Goal: Register for event/course

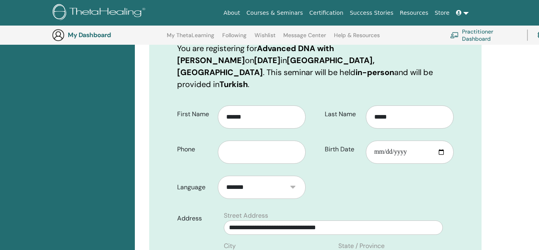
scroll to position [131, 0]
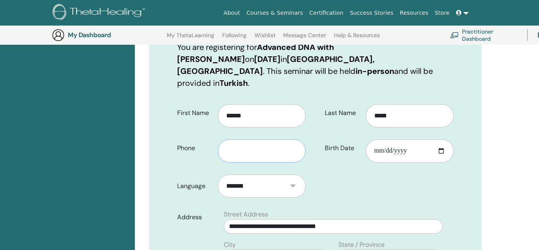
click at [293, 144] on input "text" at bounding box center [262, 150] width 88 height 23
type input "**********"
click at [438, 139] on input "Birth Date" at bounding box center [410, 150] width 88 height 23
click at [409, 139] on input "Birth Date" at bounding box center [410, 150] width 88 height 23
click at [438, 140] on input "Birth Date" at bounding box center [410, 150] width 88 height 23
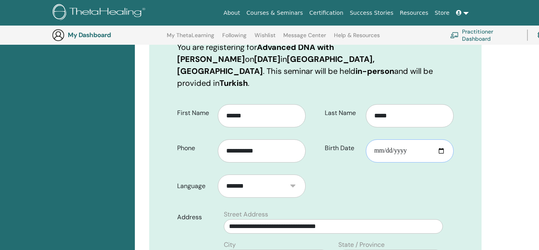
type input "**********"
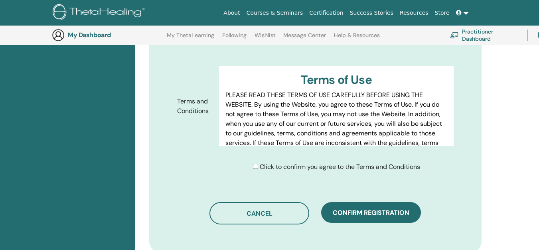
scroll to position [414, 0]
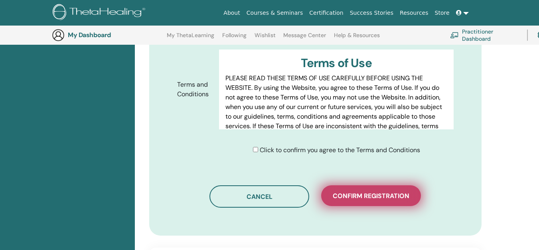
click at [362, 191] on span "Confirm registration" at bounding box center [370, 195] width 77 height 8
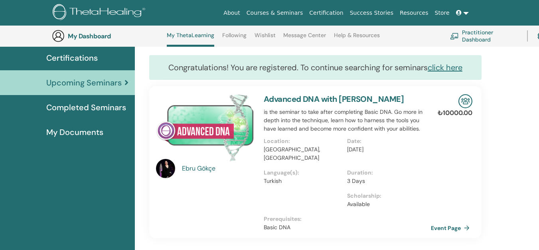
scroll to position [59, 0]
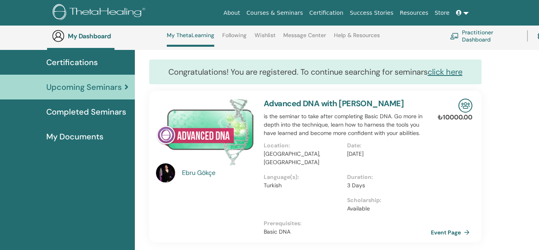
click at [76, 107] on span "Completed Seminars" at bounding box center [86, 112] width 80 height 12
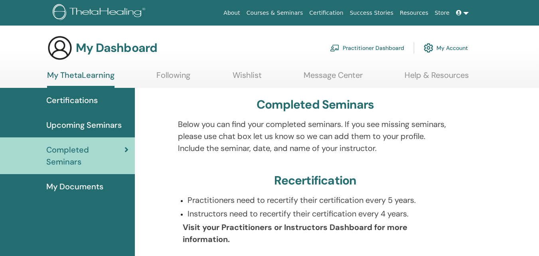
click at [77, 183] on span "My Documents" at bounding box center [74, 186] width 57 height 12
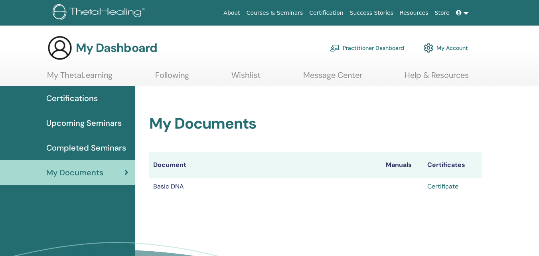
click at [95, 116] on link "Upcoming Seminars" at bounding box center [67, 122] width 135 height 25
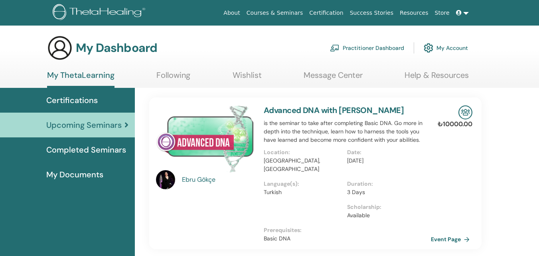
click at [196, 178] on div "Ebru Gökçe" at bounding box center [219, 180] width 74 height 10
click at [97, 99] on div "Certifications" at bounding box center [67, 100] width 122 height 12
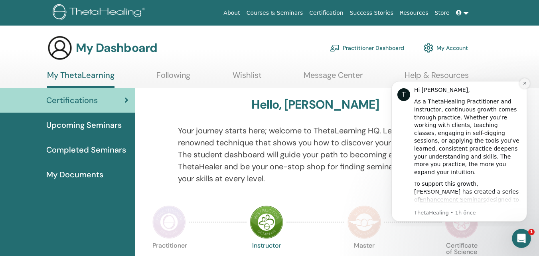
click at [523, 82] on icon "Dismiss notification" at bounding box center [524, 83] width 4 height 4
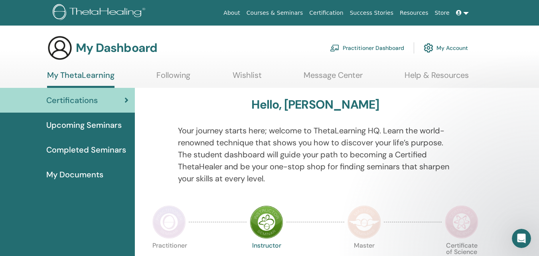
click at [96, 122] on span "Upcoming Seminars" at bounding box center [83, 125] width 75 height 12
